Goal: Find specific page/section: Find specific page/section

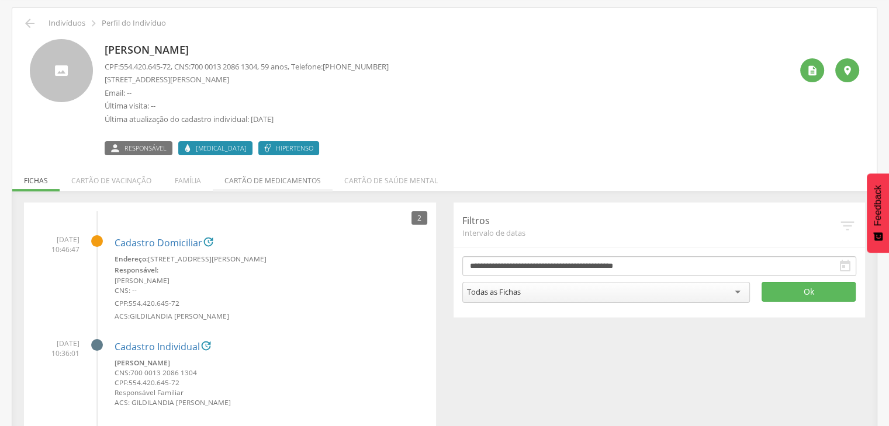
scroll to position [12, 0]
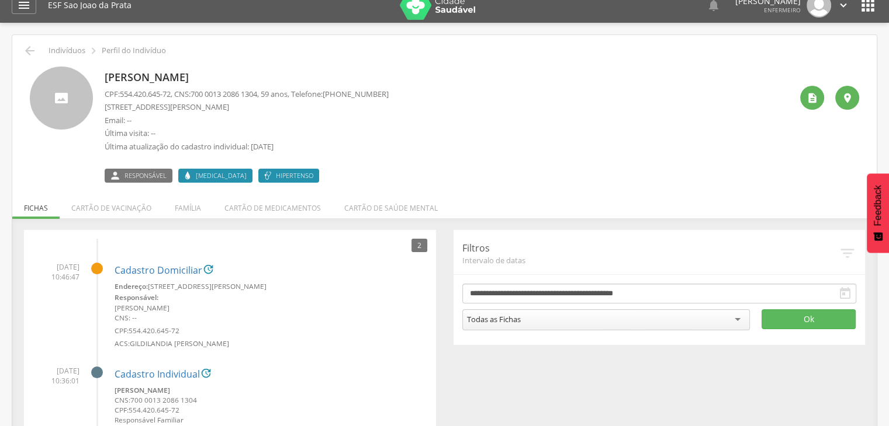
click at [128, 51] on p "Perfil do Indivíduo" at bounding box center [134, 50] width 64 height 9
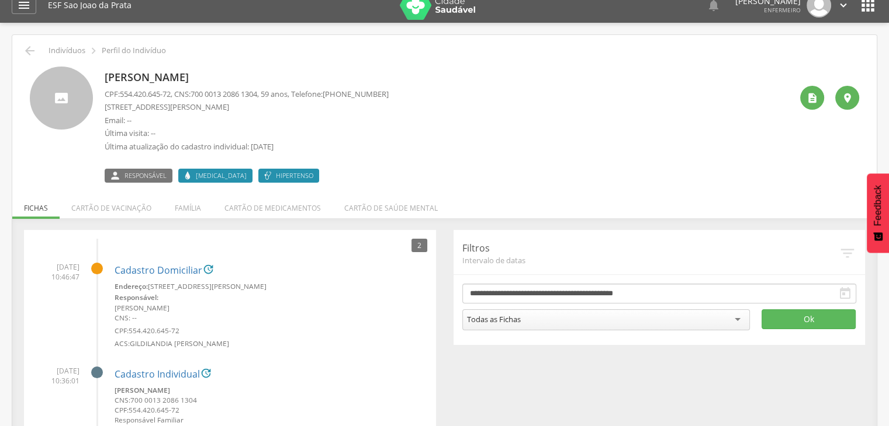
click at [71, 55] on div " Indivíduos  Perfil do Indivíduo" at bounding box center [444, 51] width 847 height 14
click at [52, 98] on div at bounding box center [61, 98] width 63 height 63
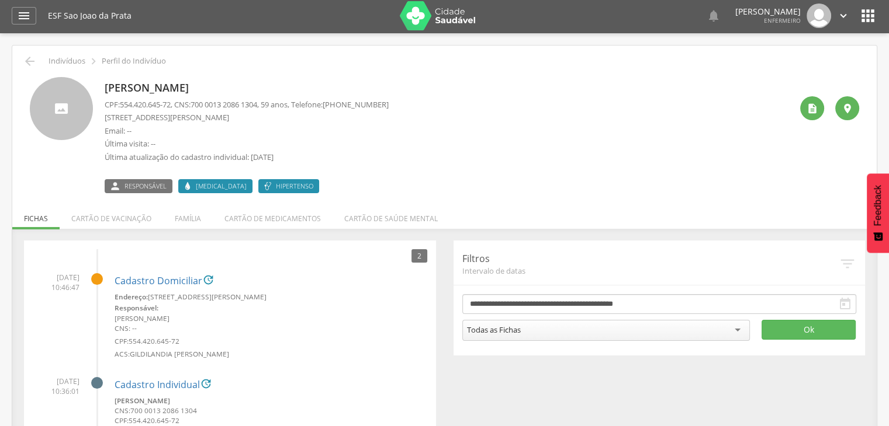
scroll to position [0, 0]
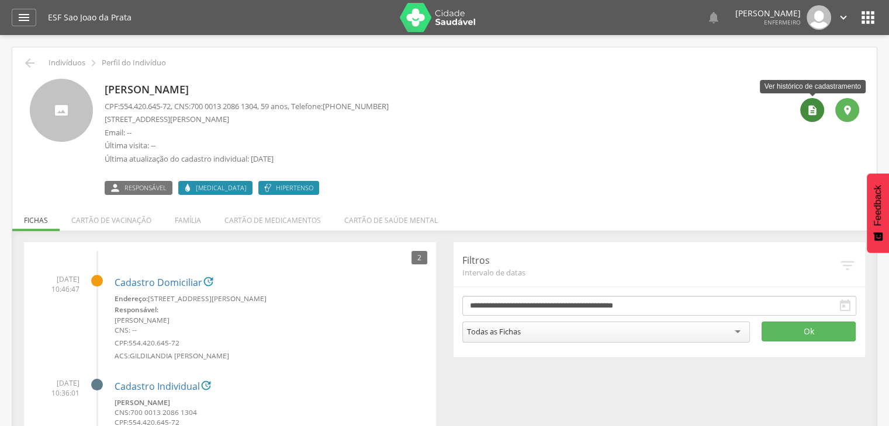
click at [809, 110] on icon "" at bounding box center [812, 111] width 12 height 12
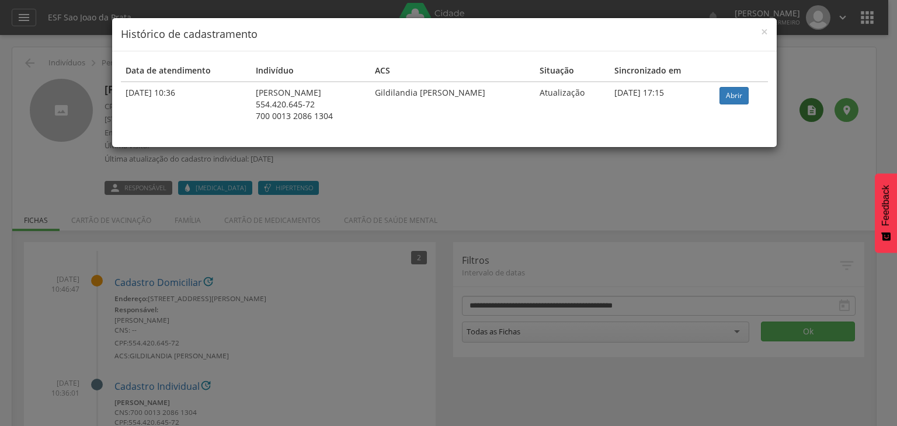
click at [809, 110] on div "× Histórico de cadastramento Data de atendimento Indivíduo ACS Situação Sincron…" at bounding box center [448, 213] width 897 height 426
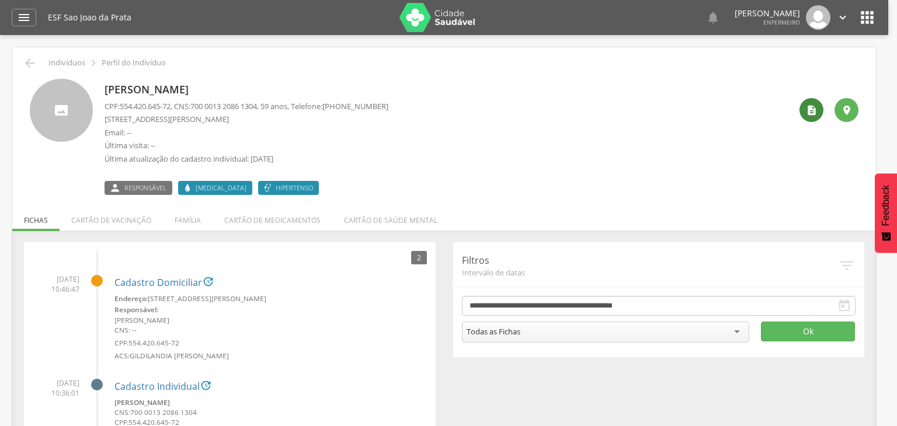
click at [809, 110] on body " Dashboard Supervisão Produtividade Mapa da Cidade App desatualizado Última si…" at bounding box center [448, 213] width 897 height 426
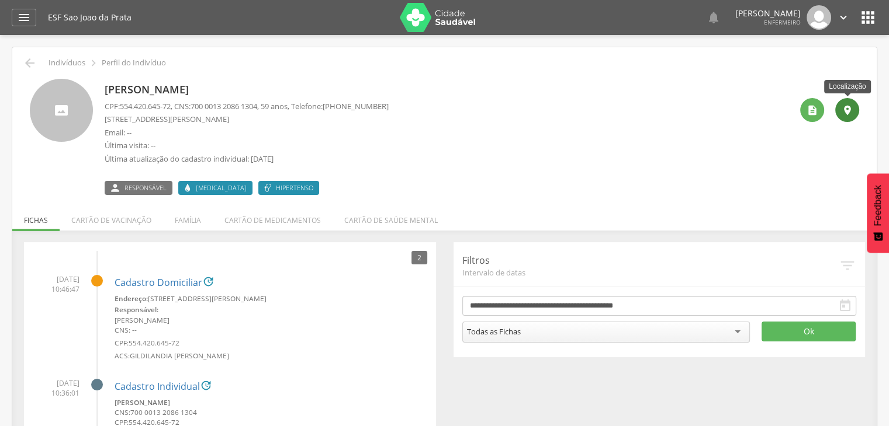
click at [841, 115] on icon "" at bounding box center [847, 111] width 12 height 12
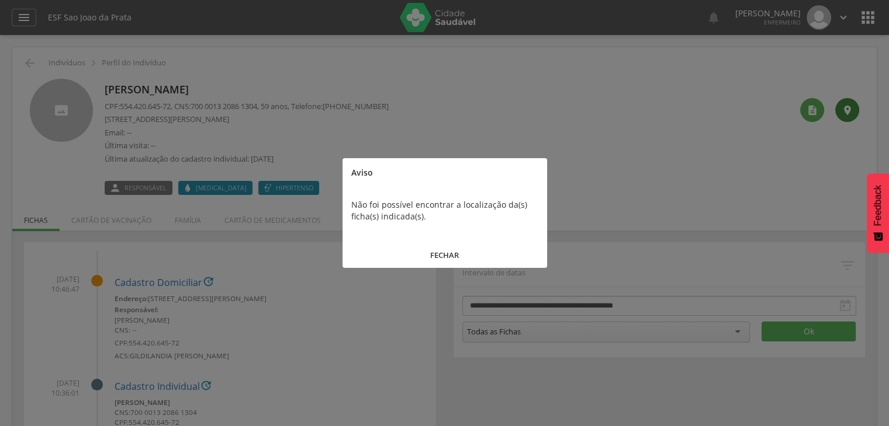
click at [841, 115] on div at bounding box center [444, 213] width 889 height 426
click at [728, 121] on div at bounding box center [444, 213] width 889 height 426
click at [428, 258] on button "FECHAR" at bounding box center [444, 255] width 204 height 25
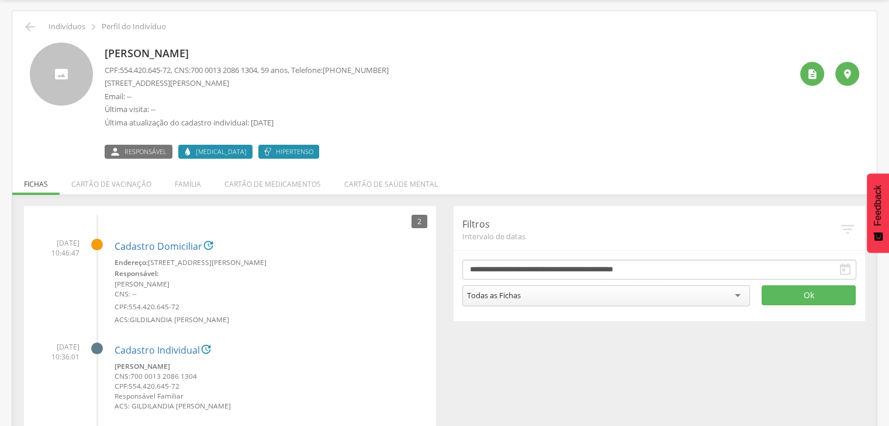
scroll to position [71, 0]
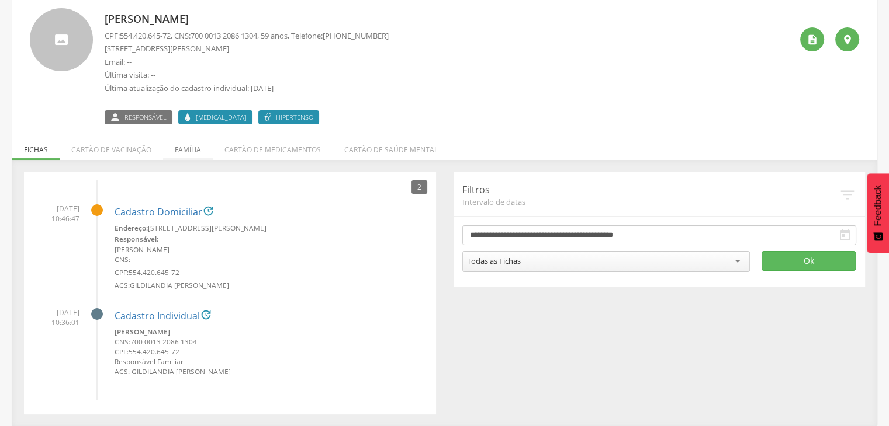
click at [191, 147] on li "Família" at bounding box center [188, 146] width 50 height 27
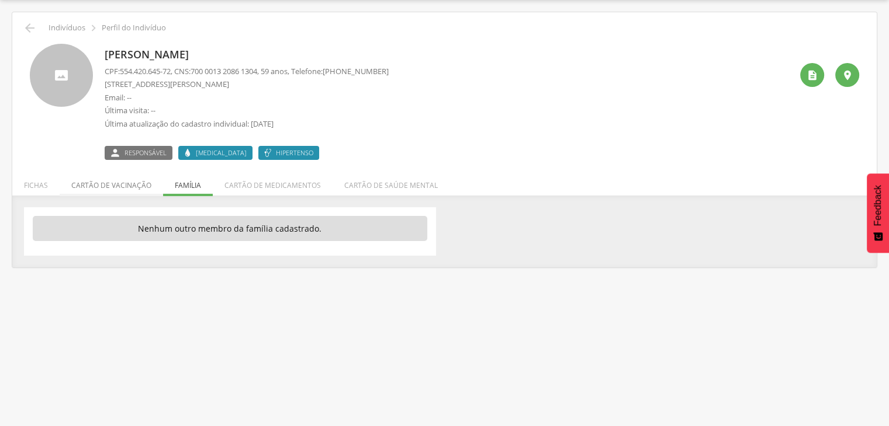
click at [136, 187] on li "Cartão de vacinação" at bounding box center [111, 182] width 103 height 27
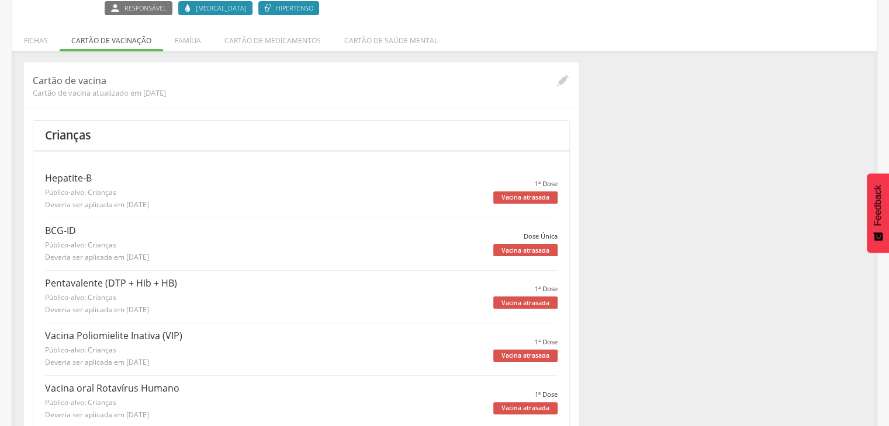
scroll to position [0, 0]
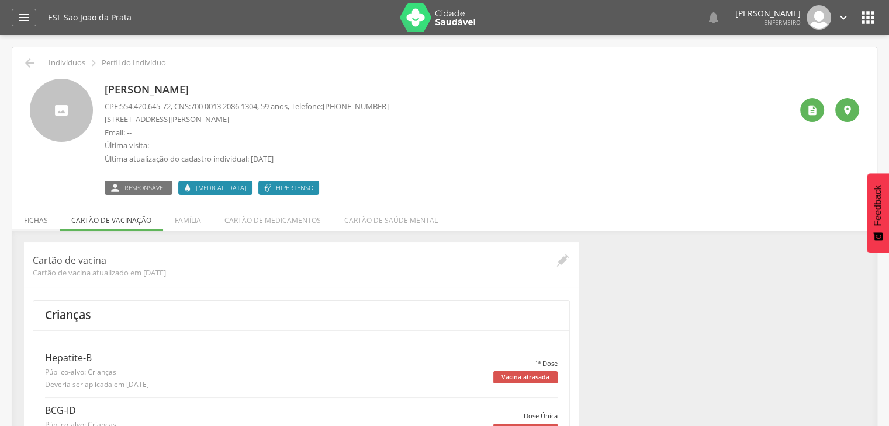
click at [37, 225] on li "Fichas" at bounding box center [35, 217] width 47 height 27
